Goal: Task Accomplishment & Management: Complete application form

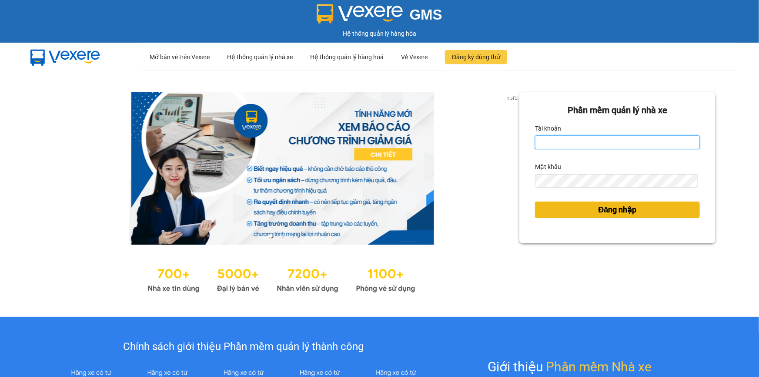
type input "nhi.taithang"
drag, startPoint x: 610, startPoint y: 208, endPoint x: 601, endPoint y: 193, distance: 18.0
click at [611, 208] on span "Đăng nhập" at bounding box center [618, 210] width 38 height 12
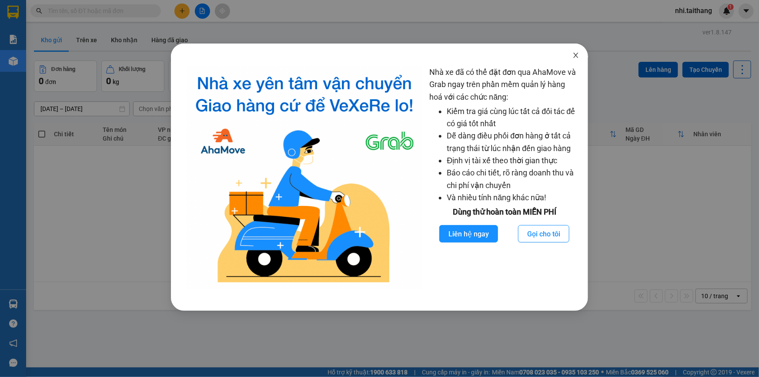
click at [577, 54] on icon "close" at bounding box center [576, 55] width 7 height 7
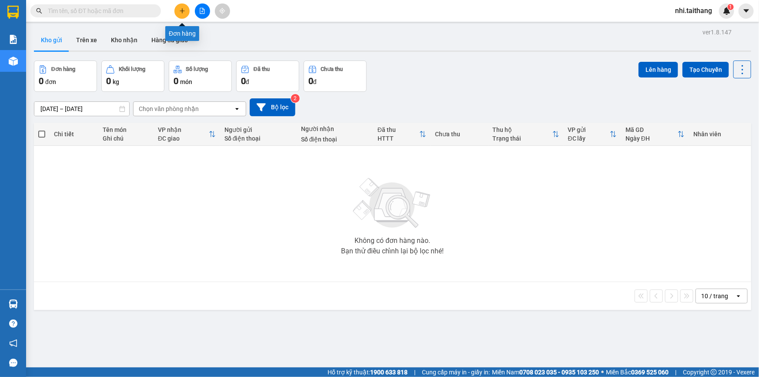
click at [178, 13] on button at bounding box center [182, 10] width 15 height 15
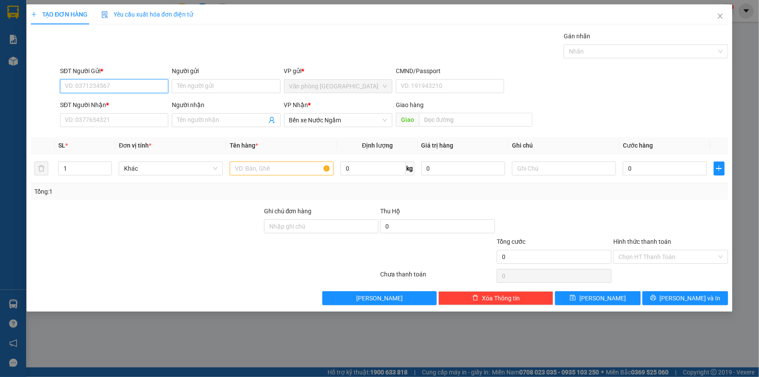
click at [117, 89] on input "SĐT Người Gửi *" at bounding box center [114, 86] width 108 height 14
type input "0334081257"
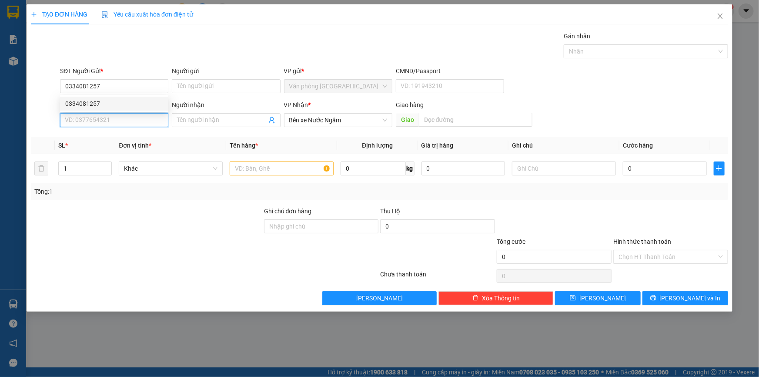
click at [95, 120] on input "SĐT Người Nhận *" at bounding box center [114, 120] width 108 height 14
type input "0979631010"
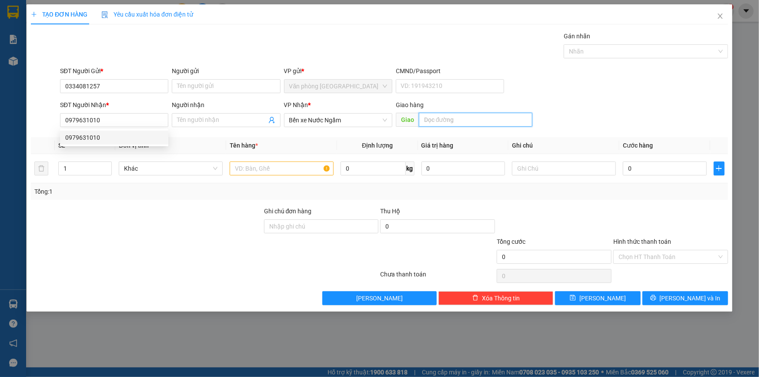
click at [433, 116] on input "text" at bounding box center [476, 120] width 114 height 14
type input "HÀ TĨNH"
click at [275, 172] on input "text" at bounding box center [282, 168] width 104 height 14
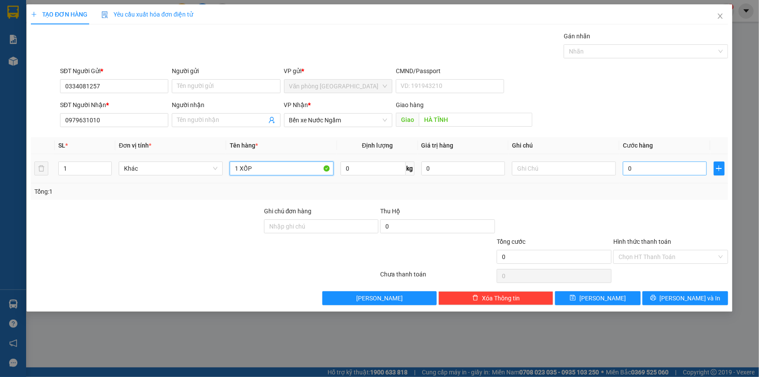
type input "1 XỐP"
click at [654, 164] on input "0" at bounding box center [665, 168] width 84 height 14
type input "002"
type input "2"
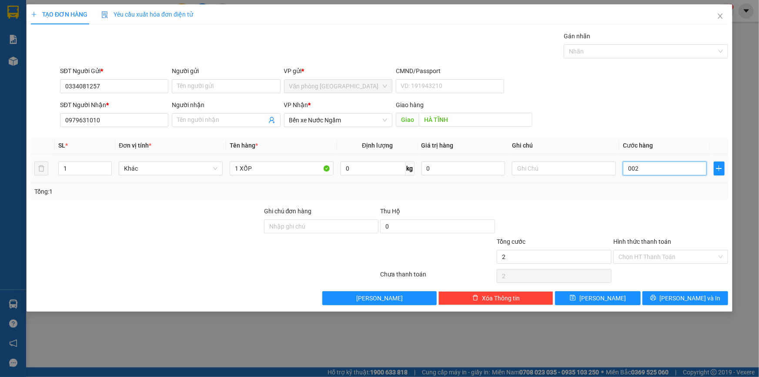
type input "0.020"
type input "20"
type input "00.200"
type input "200"
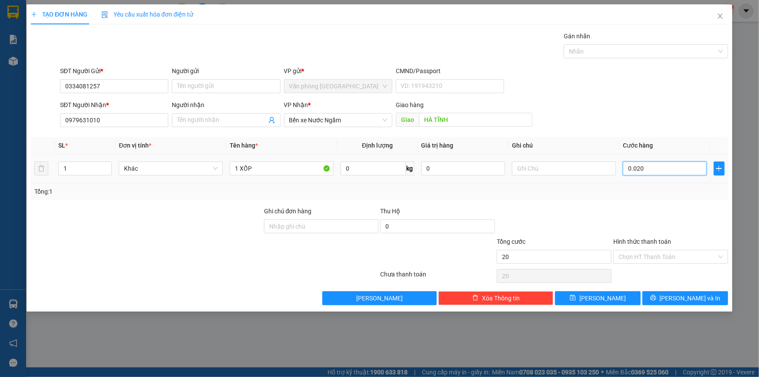
type input "200"
type input "200.000"
drag, startPoint x: 638, startPoint y: 256, endPoint x: 625, endPoint y: 247, distance: 15.9
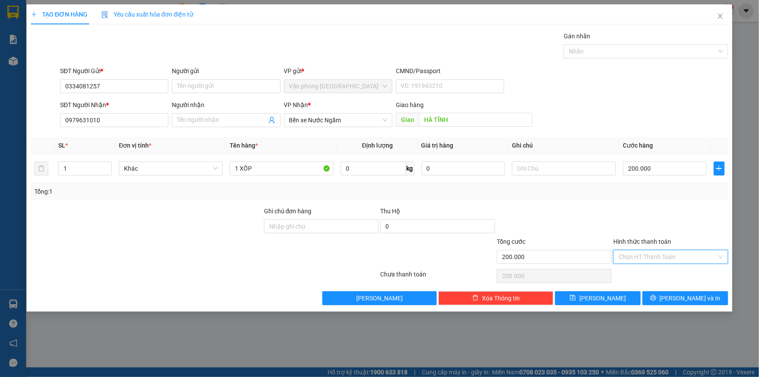
click at [639, 256] on input "Hình thức thanh toán" at bounding box center [668, 256] width 98 height 13
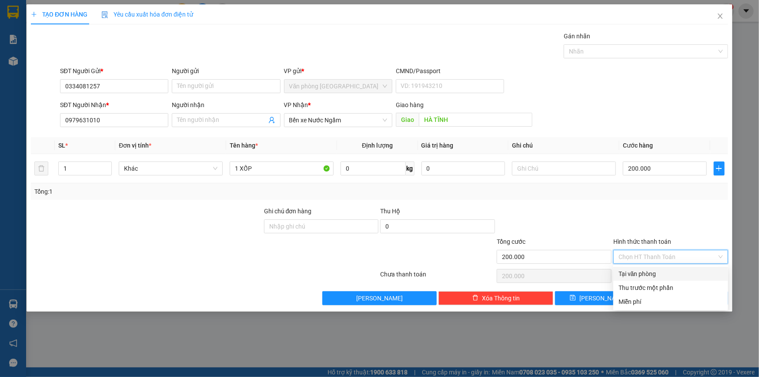
click at [652, 257] on input "Hình thức thanh toán" at bounding box center [668, 256] width 98 height 13
click at [632, 254] on input "Hình thức thanh toán" at bounding box center [668, 256] width 98 height 13
click at [643, 254] on input "Hình thức thanh toán" at bounding box center [668, 256] width 98 height 13
click at [681, 230] on div at bounding box center [671, 221] width 117 height 30
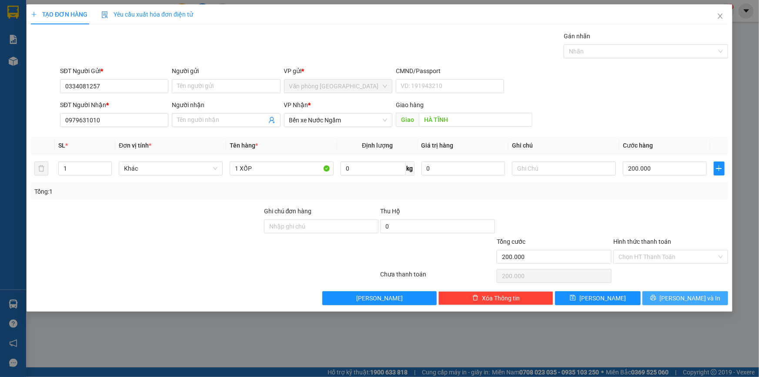
click at [682, 294] on span "[PERSON_NAME] và In" at bounding box center [690, 298] width 61 height 10
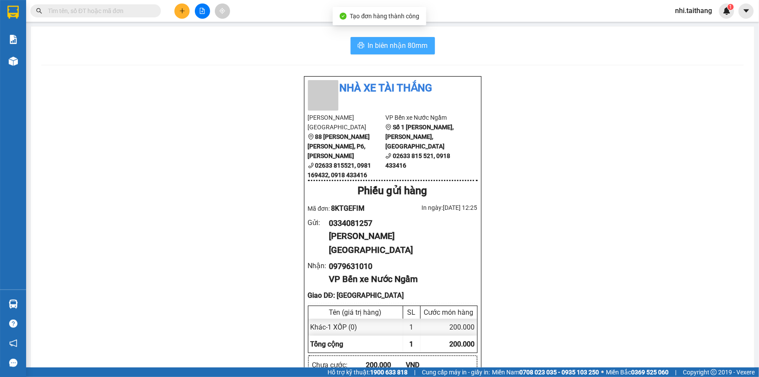
click at [386, 44] on span "In biên nhận 80mm" at bounding box center [398, 45] width 60 height 11
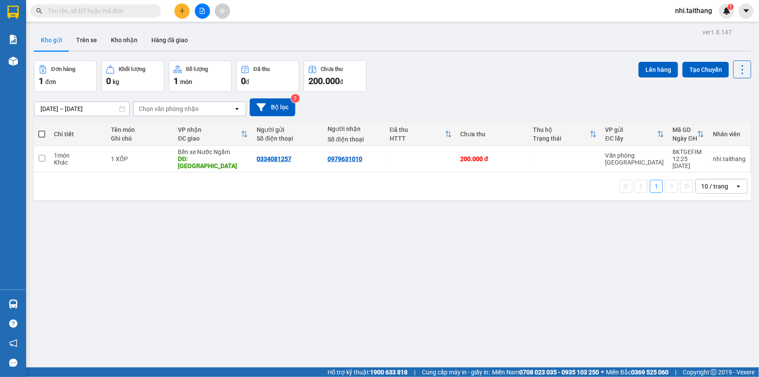
scroll to position [444, 0]
